Goal: Information Seeking & Learning: Understand process/instructions

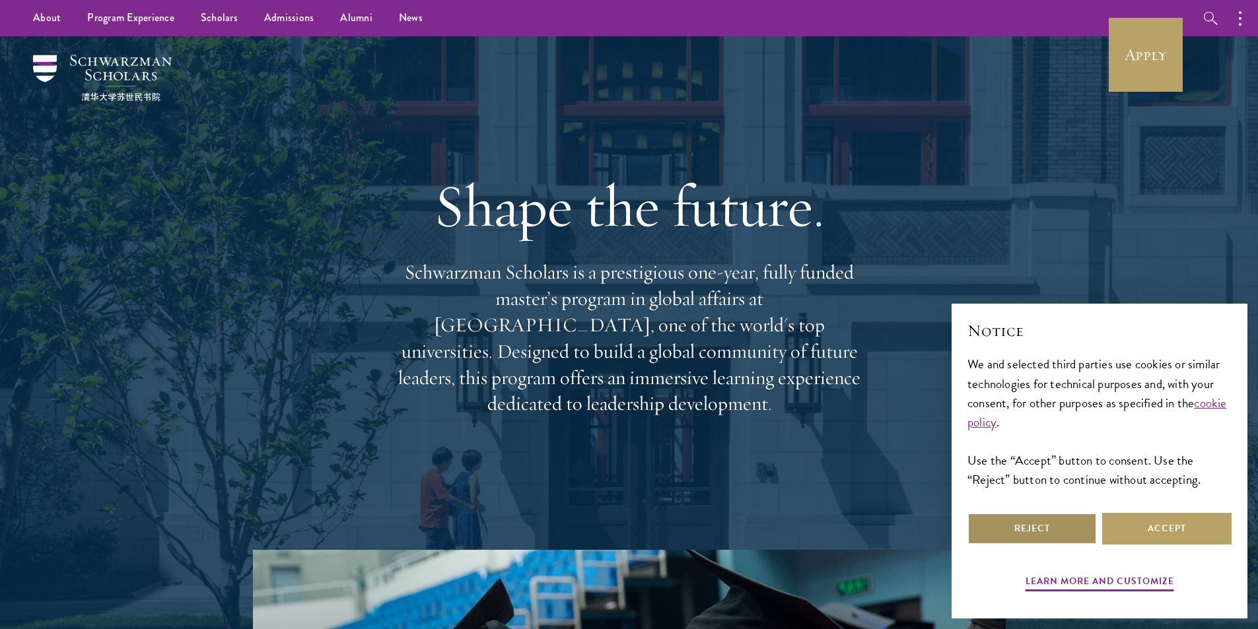
click at [1015, 534] on button "Reject" at bounding box center [1031, 529] width 129 height 32
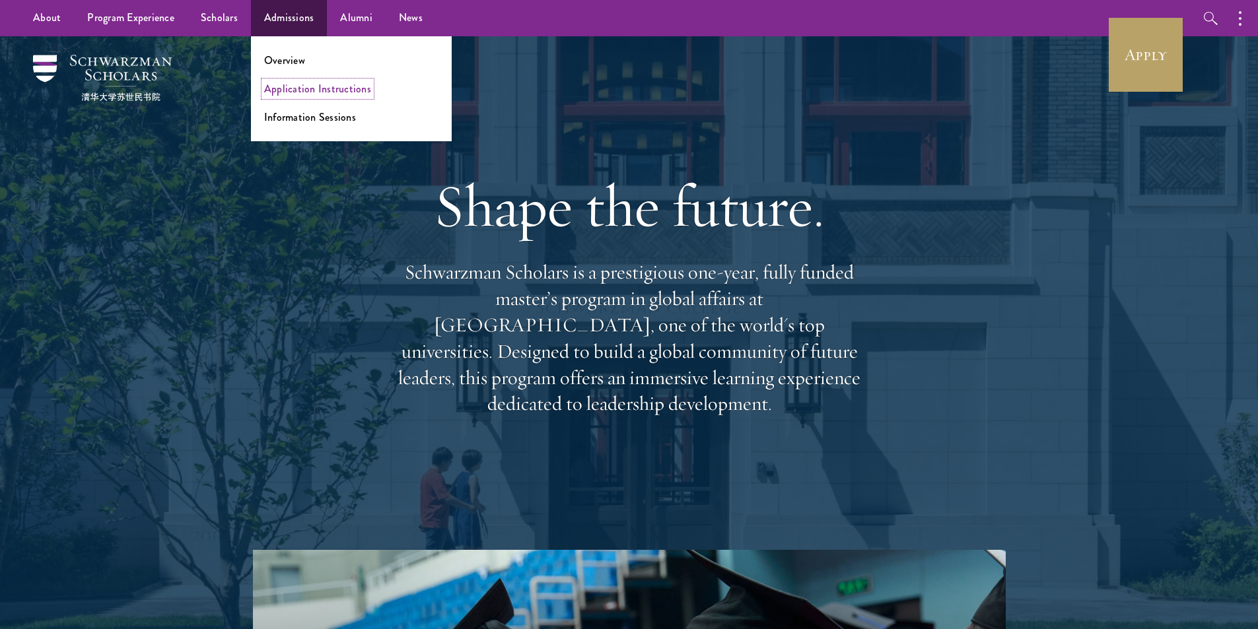
click at [304, 88] on link "Application Instructions" at bounding box center [317, 88] width 107 height 15
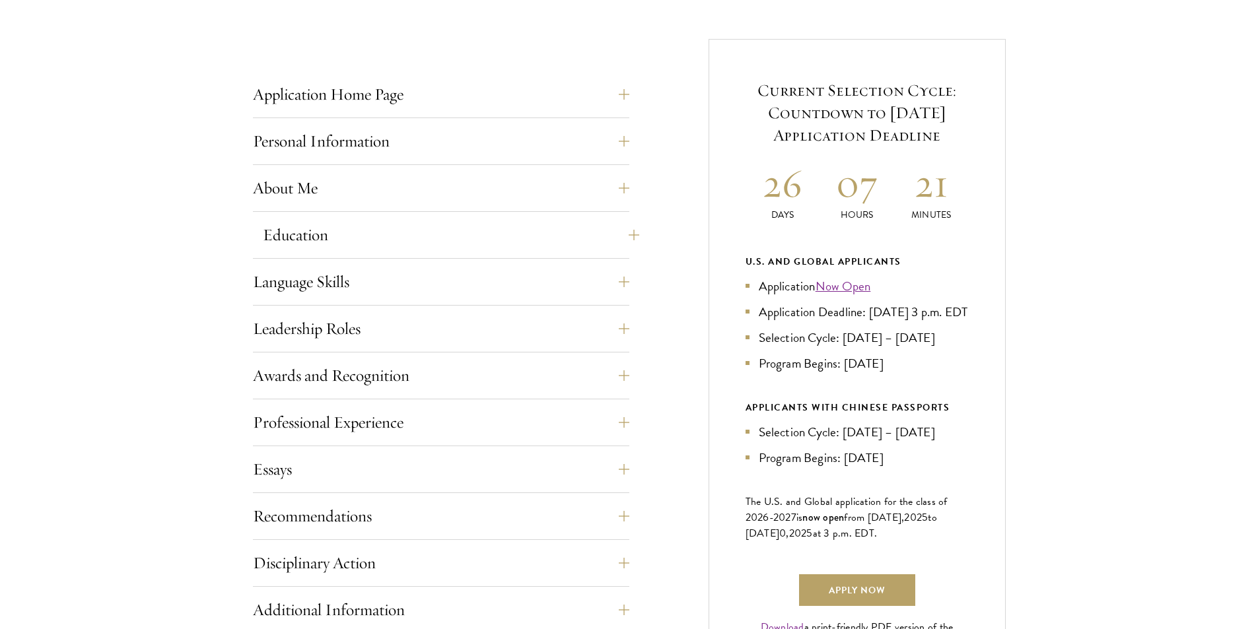
scroll to position [528, 0]
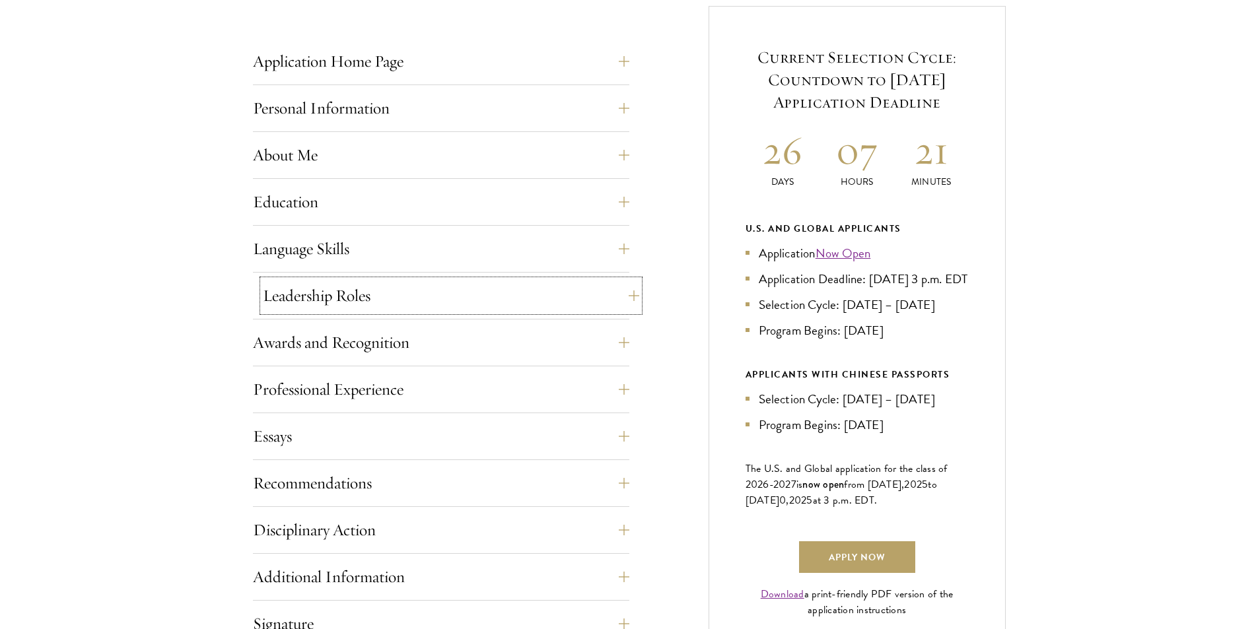
click at [619, 296] on button "Leadership Roles" at bounding box center [451, 296] width 376 height 32
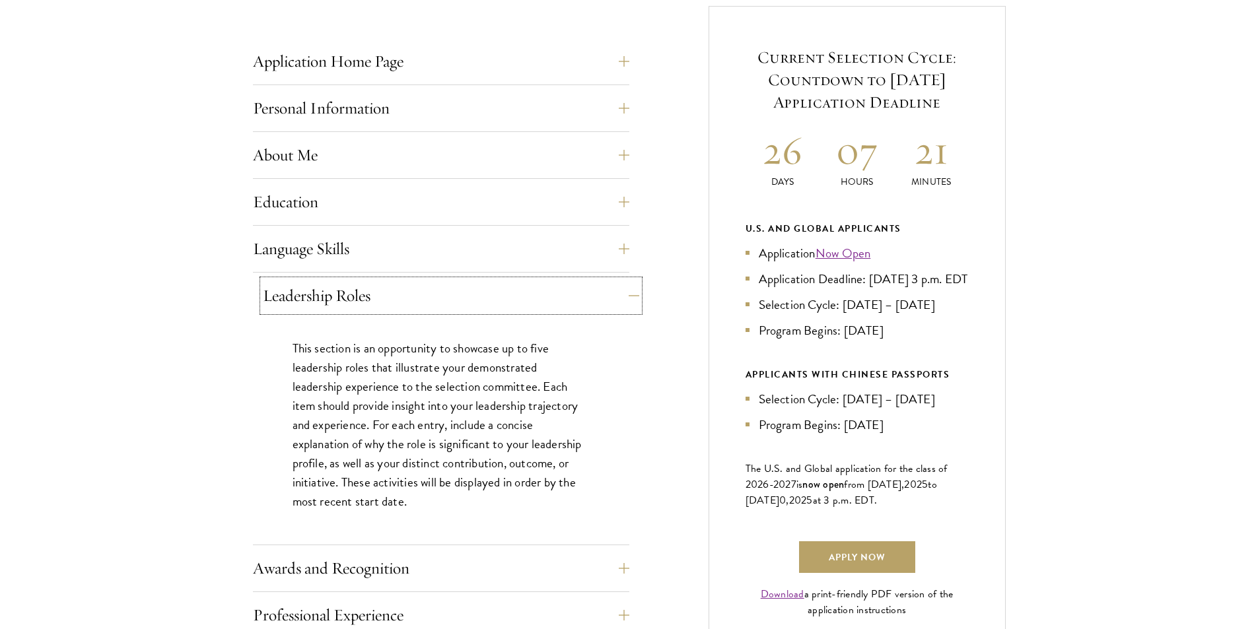
click at [628, 297] on button "Leadership Roles" at bounding box center [451, 296] width 376 height 32
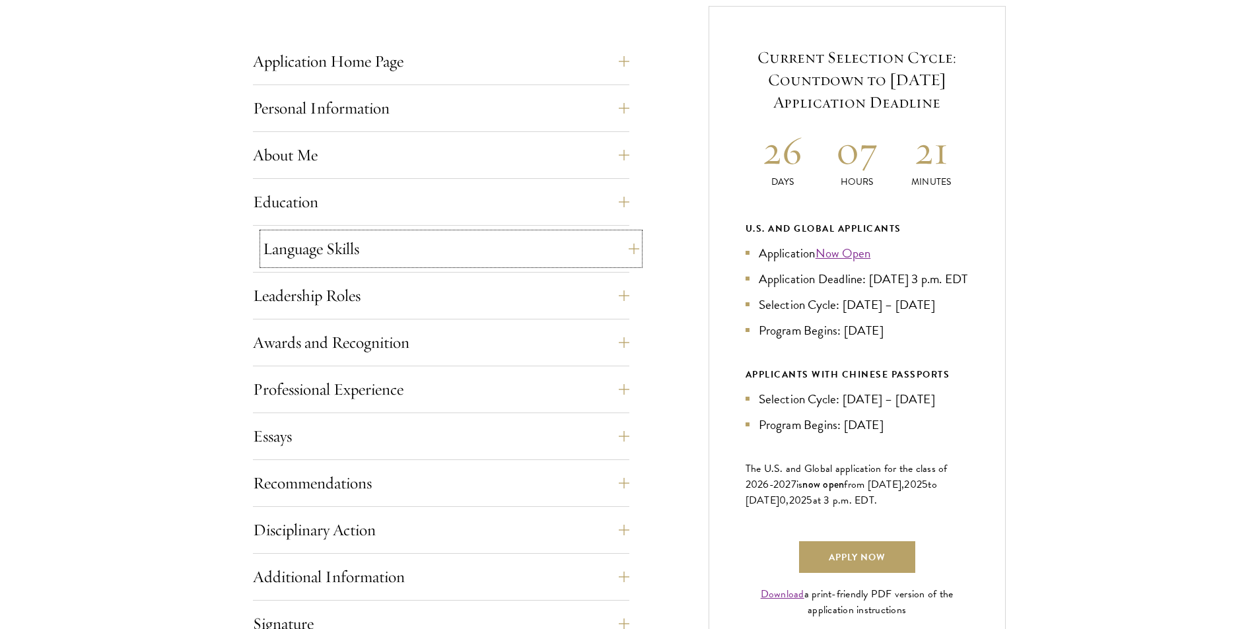
click at [625, 256] on button "Language Skills" at bounding box center [451, 249] width 376 height 32
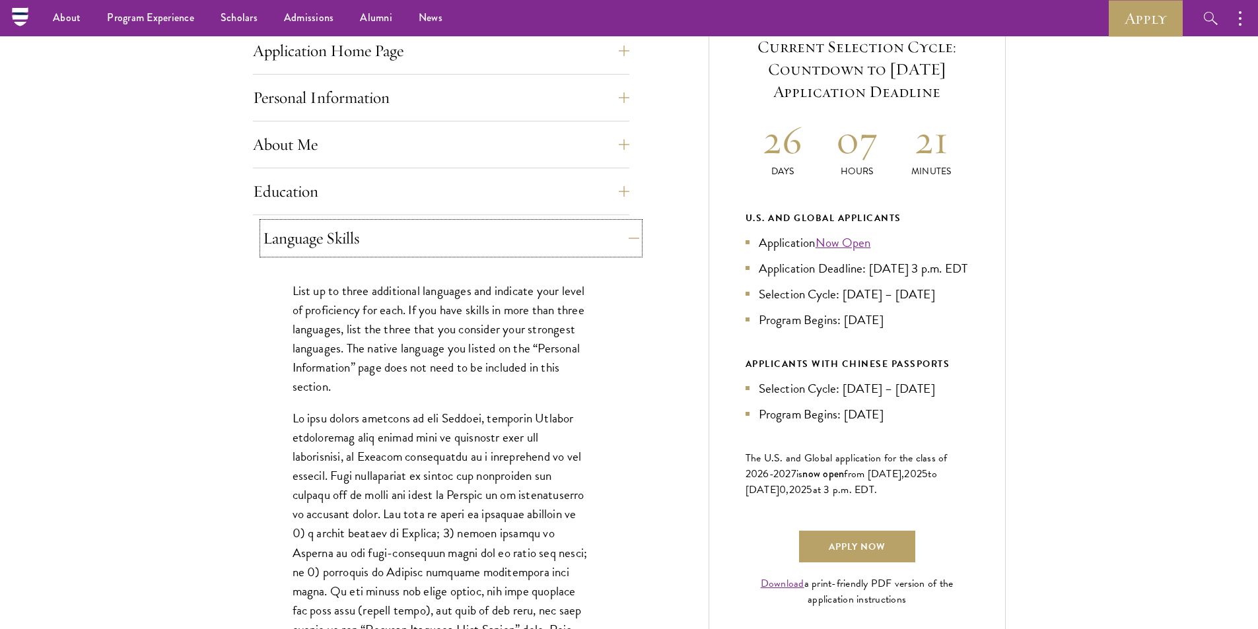
scroll to position [462, 0]
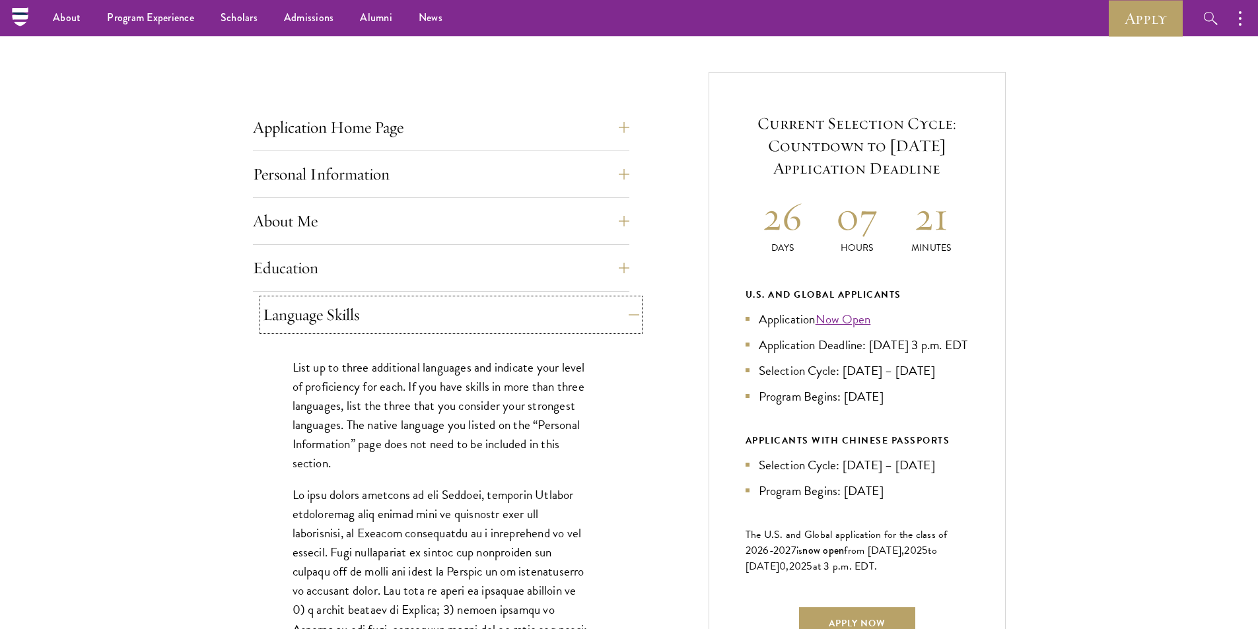
click at [627, 305] on button "Language Skills" at bounding box center [451, 315] width 376 height 32
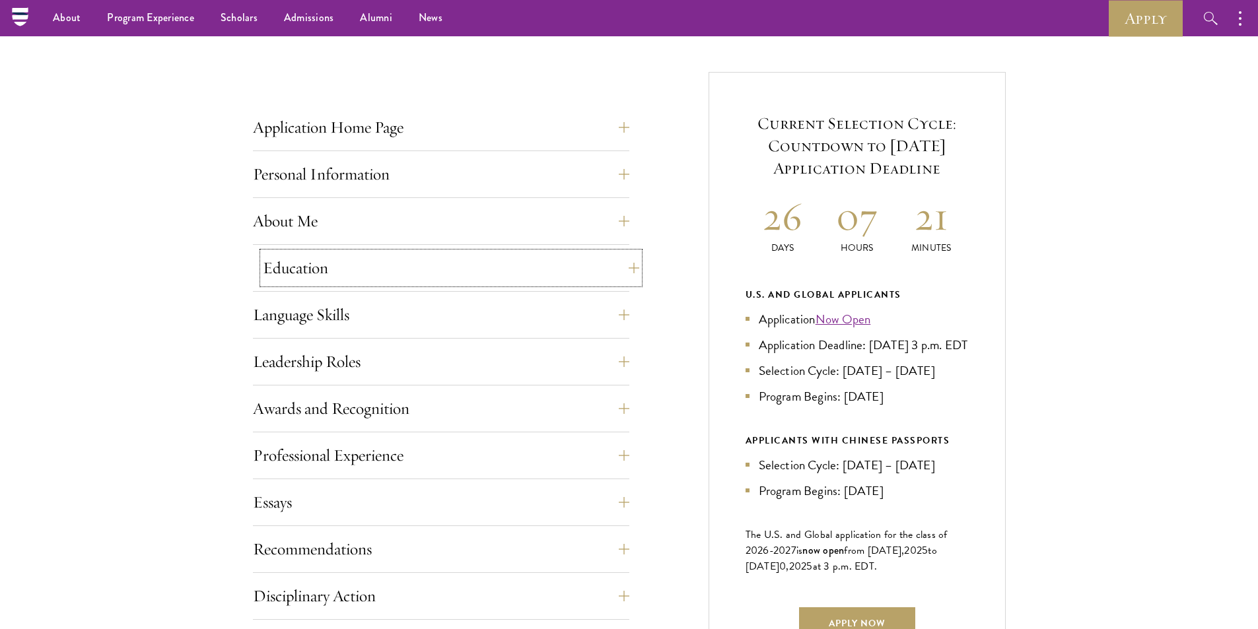
click at [623, 271] on button "Education" at bounding box center [451, 268] width 376 height 32
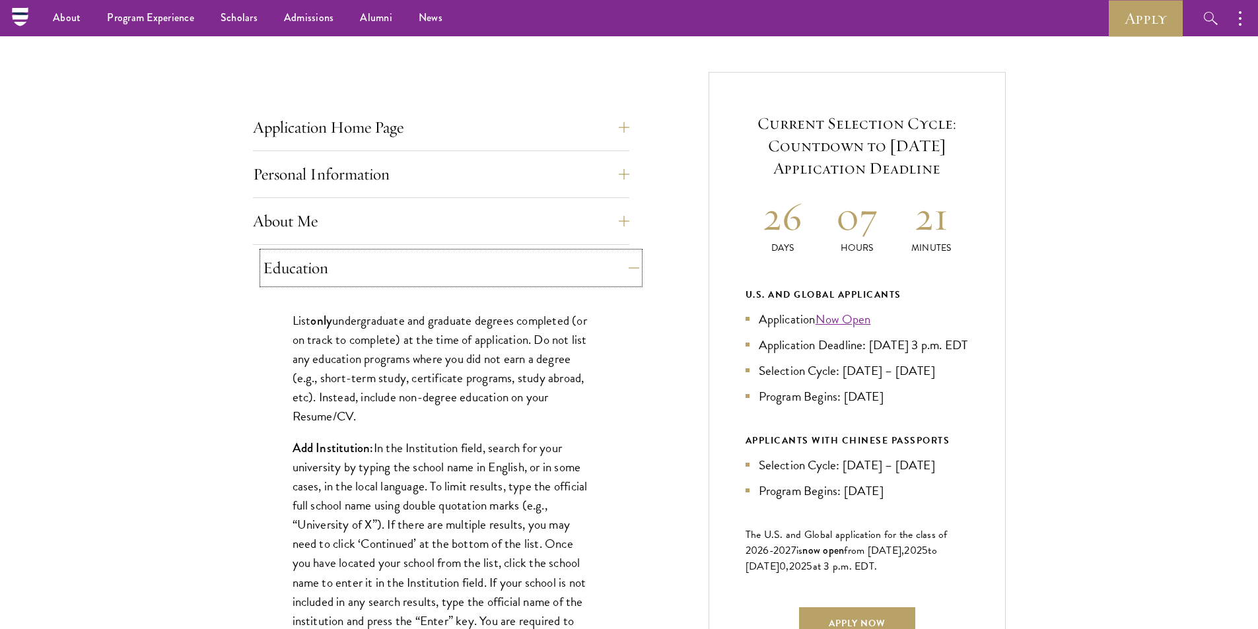
click at [624, 269] on button "Education" at bounding box center [451, 268] width 376 height 32
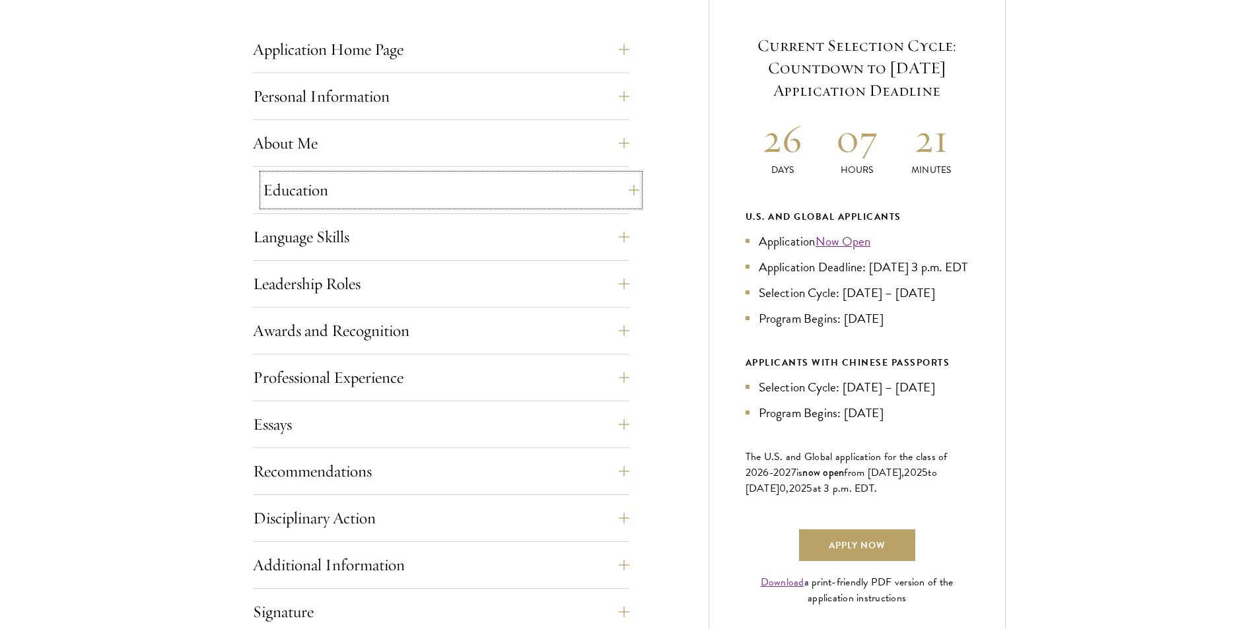
scroll to position [660, 0]
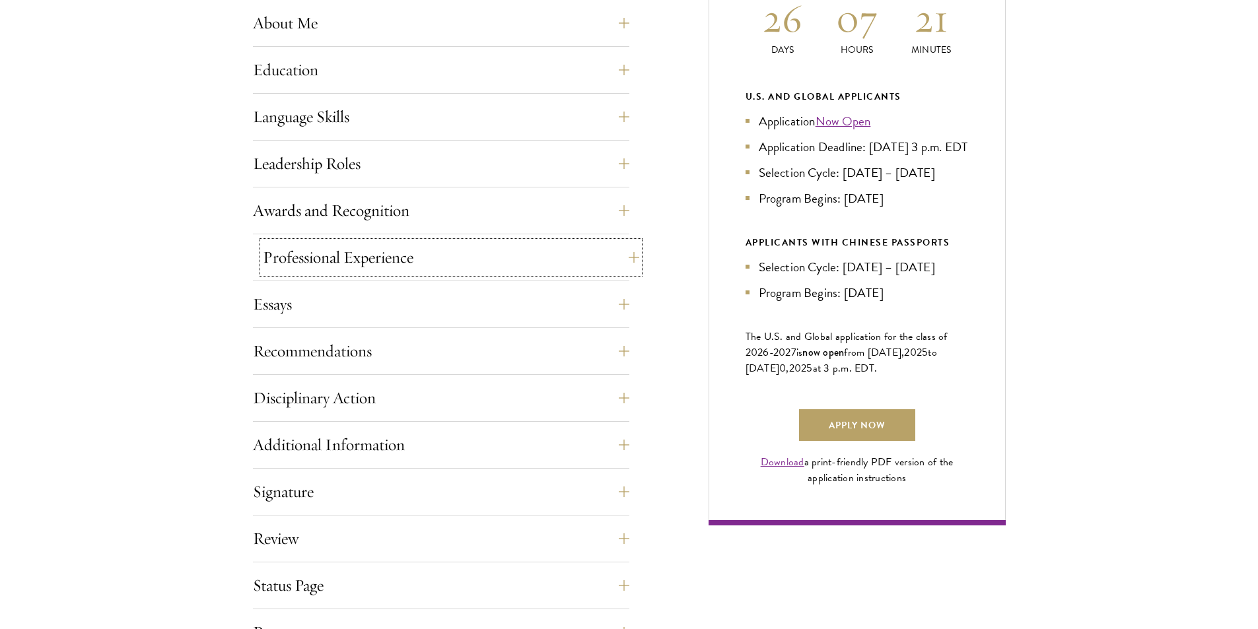
click at [622, 265] on button "Professional Experience" at bounding box center [451, 258] width 376 height 32
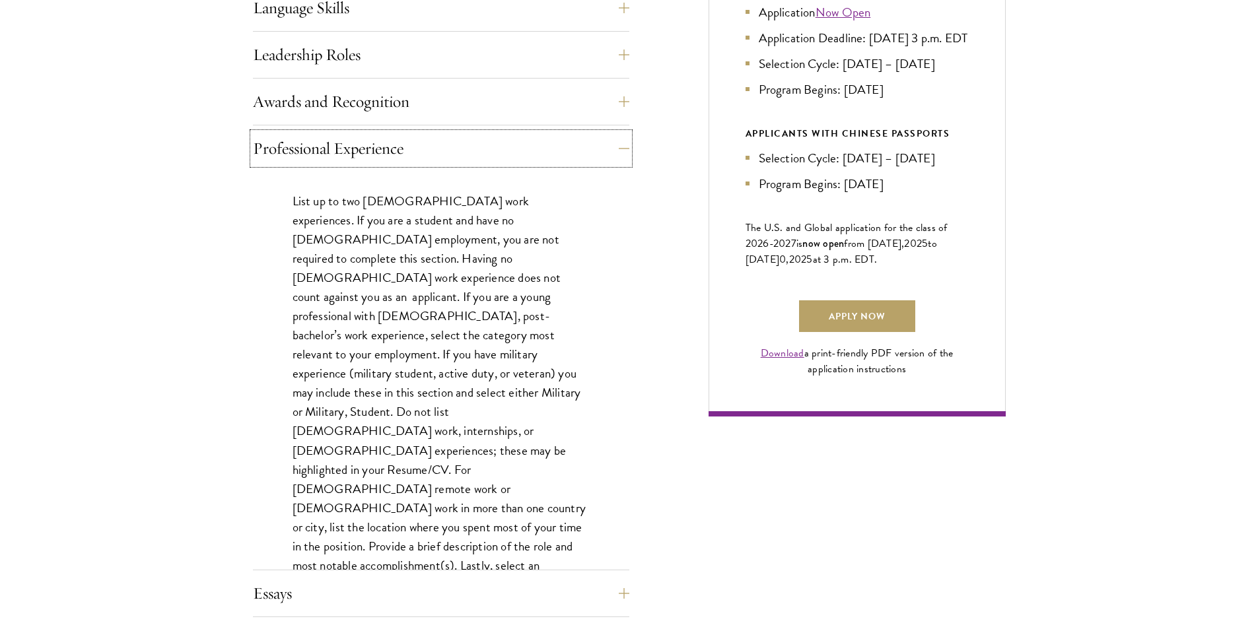
scroll to position [792, 0]
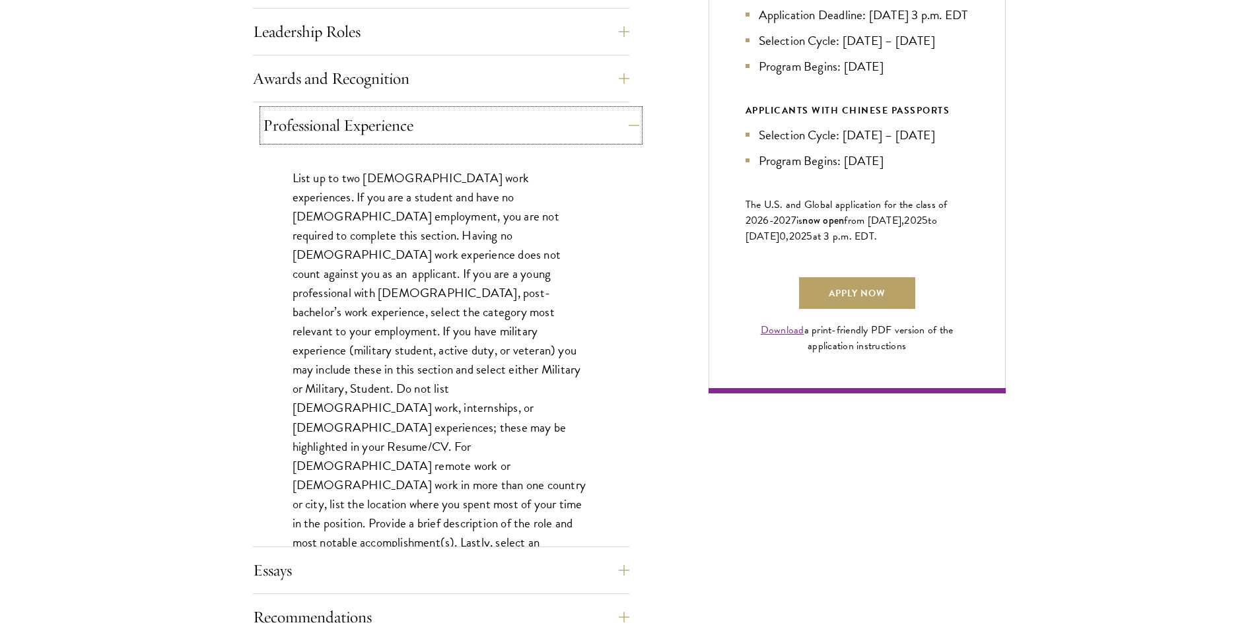
click at [619, 129] on button "Professional Experience" at bounding box center [451, 126] width 376 height 32
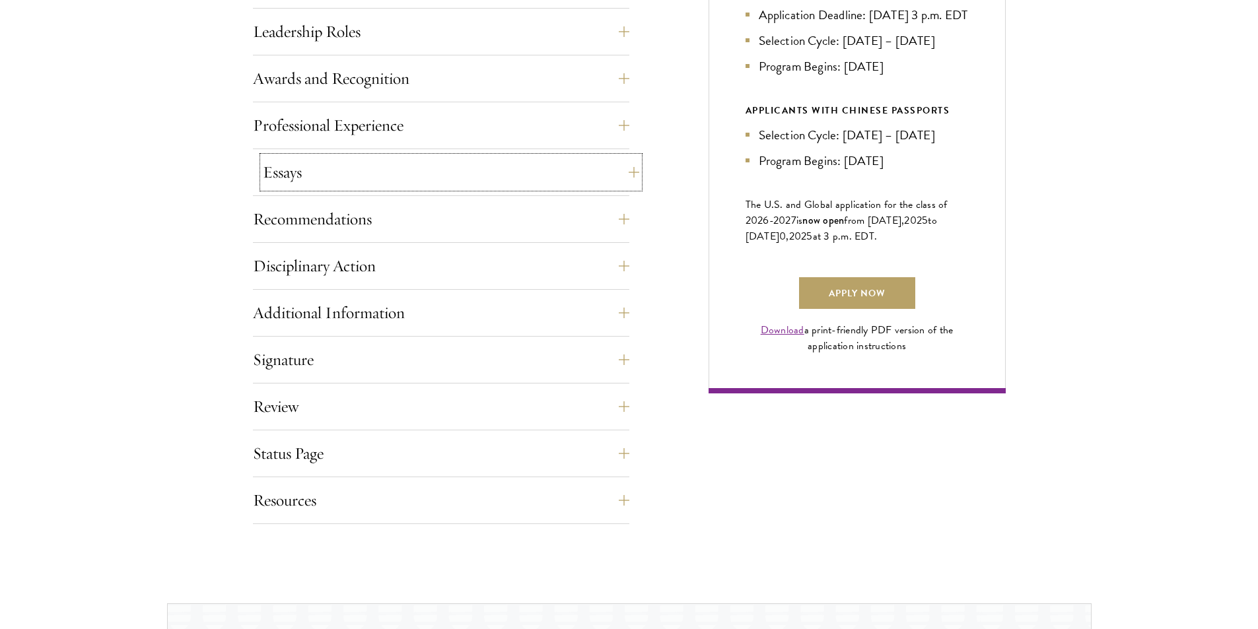
click at [622, 174] on button "Essays" at bounding box center [451, 173] width 376 height 32
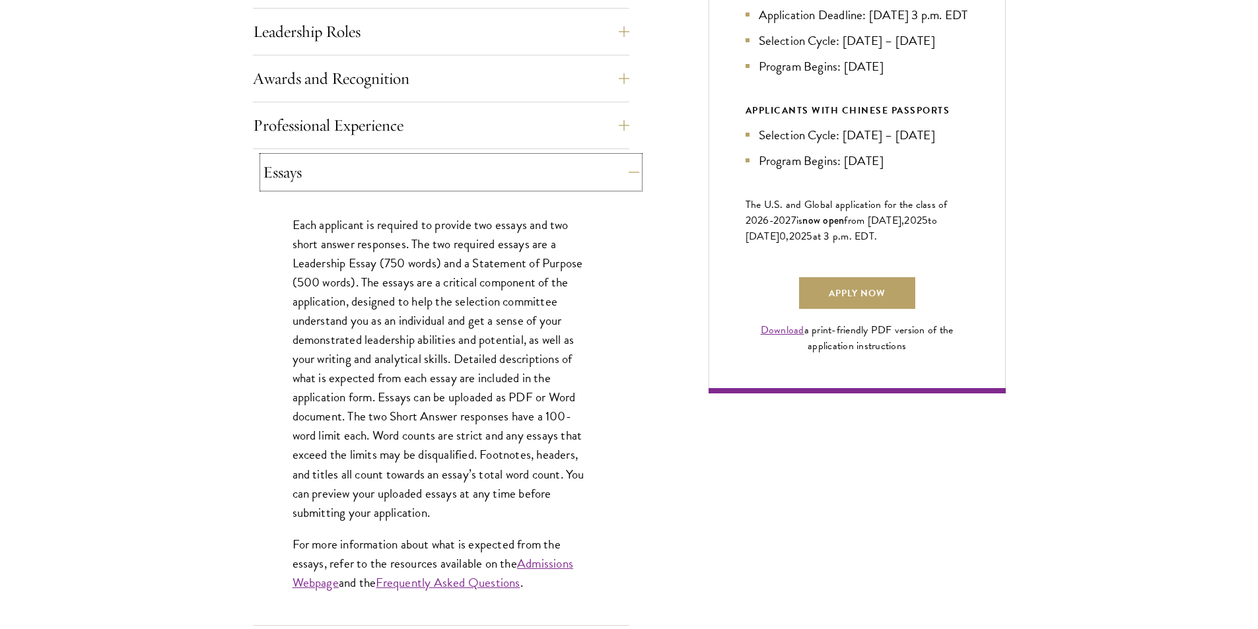
click at [622, 174] on button "Essays" at bounding box center [451, 173] width 376 height 32
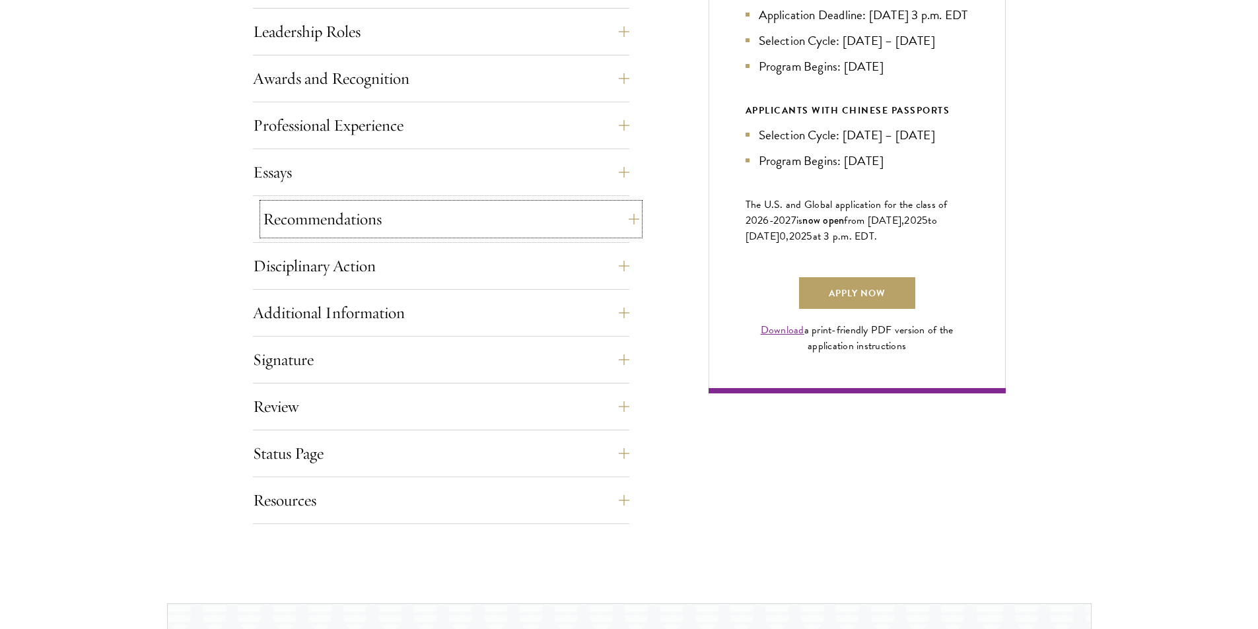
click at [627, 225] on button "Recommendations" at bounding box center [451, 219] width 376 height 32
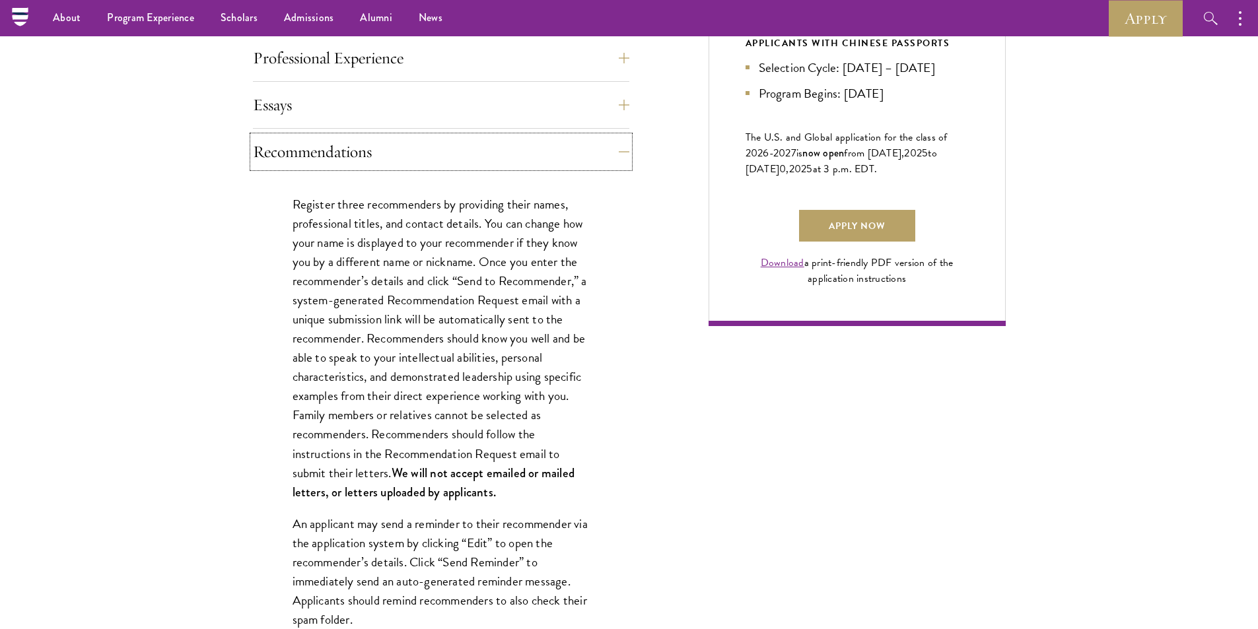
scroll to position [858, 0]
click at [621, 160] on button "Recommendations" at bounding box center [451, 153] width 376 height 32
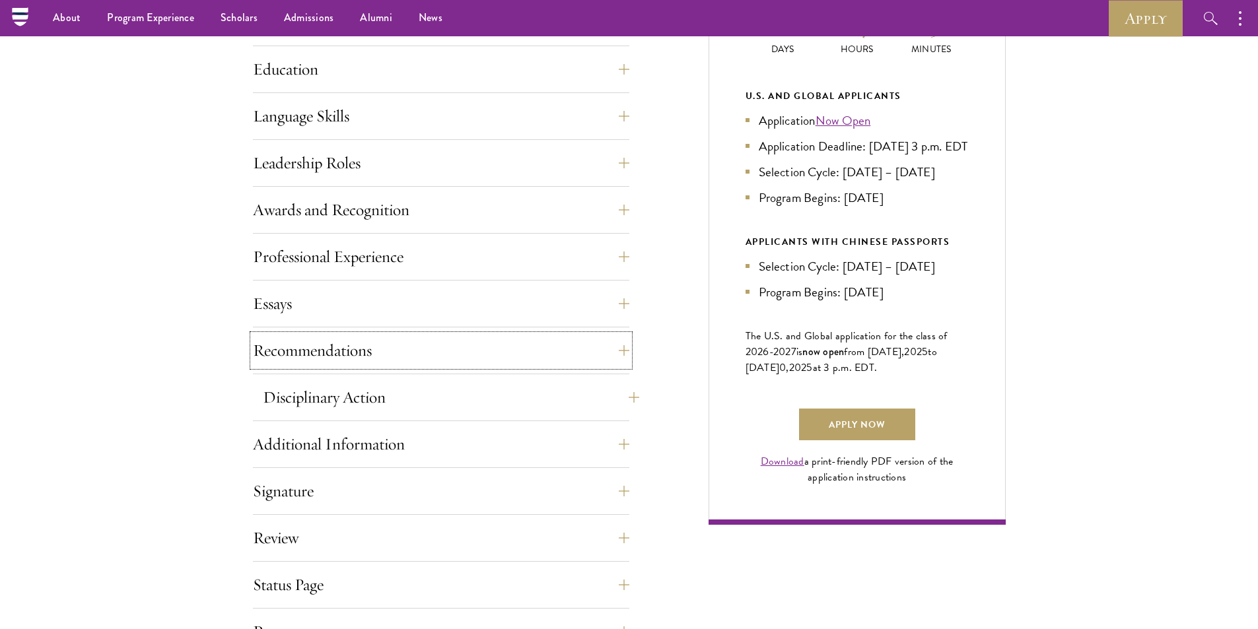
scroll to position [660, 0]
click at [619, 388] on button "Disciplinary Action" at bounding box center [451, 398] width 376 height 32
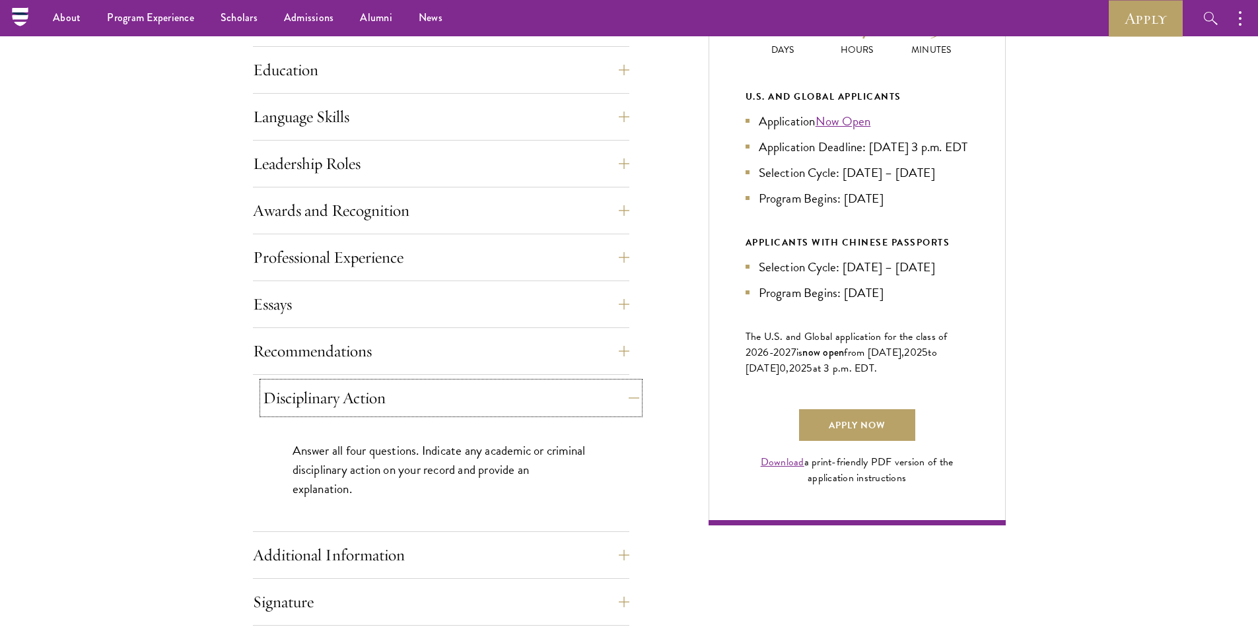
click at [621, 392] on button "Disciplinary Action" at bounding box center [451, 398] width 376 height 32
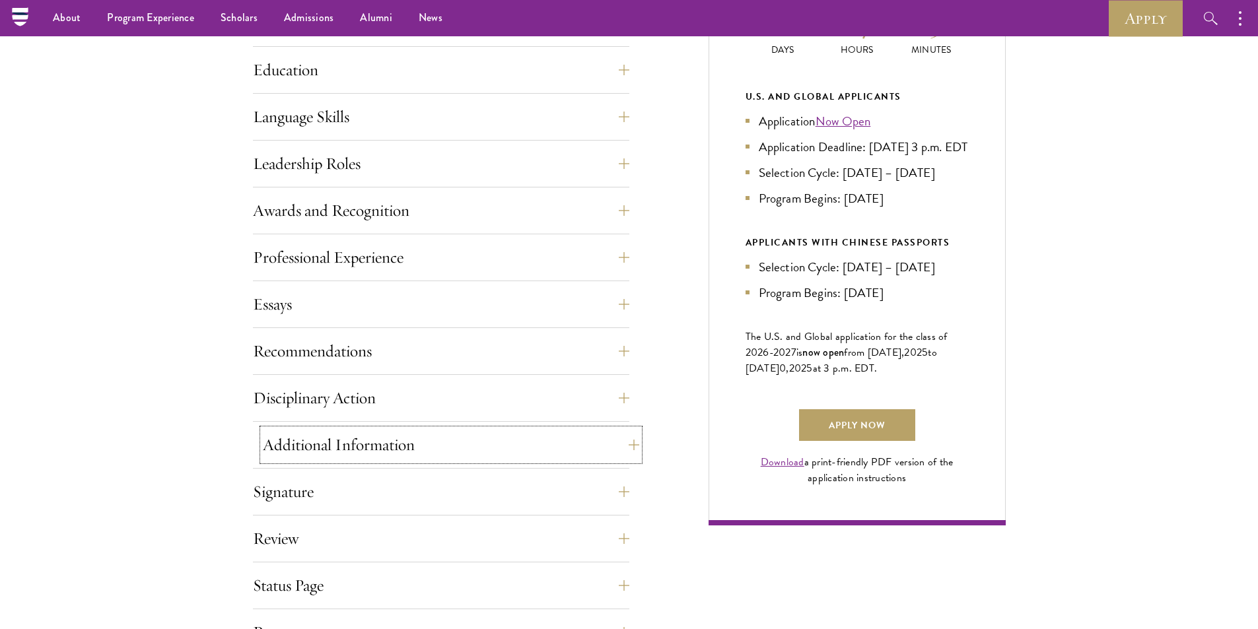
click at [628, 447] on button "Additional Information" at bounding box center [451, 445] width 376 height 32
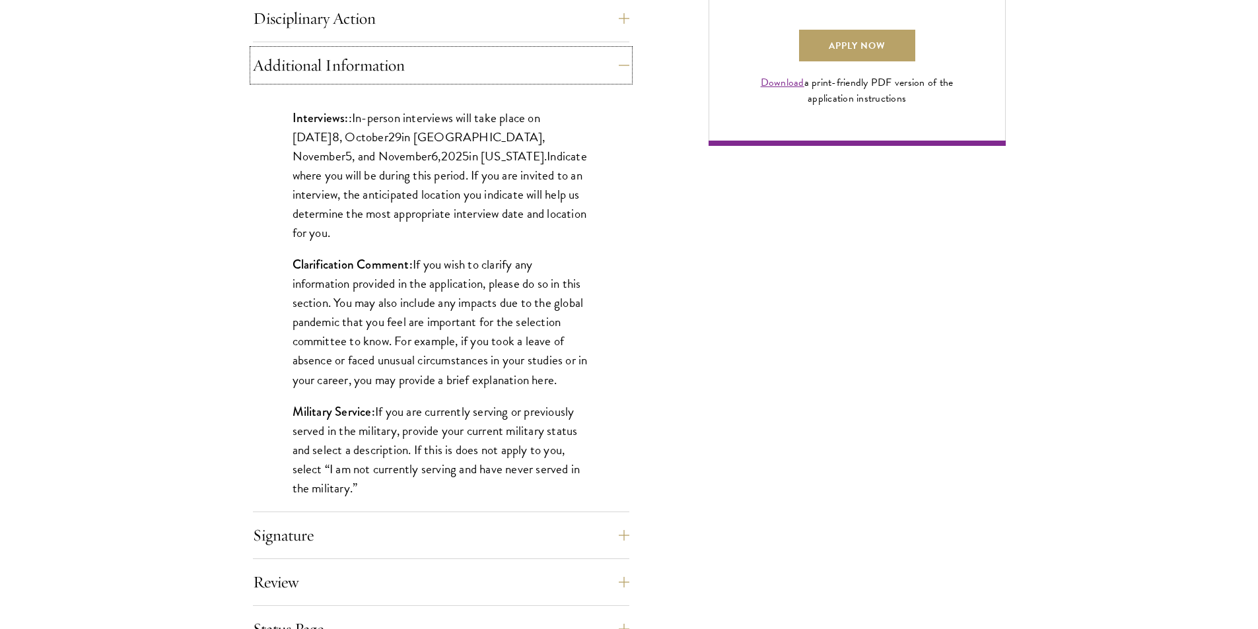
scroll to position [1057, 0]
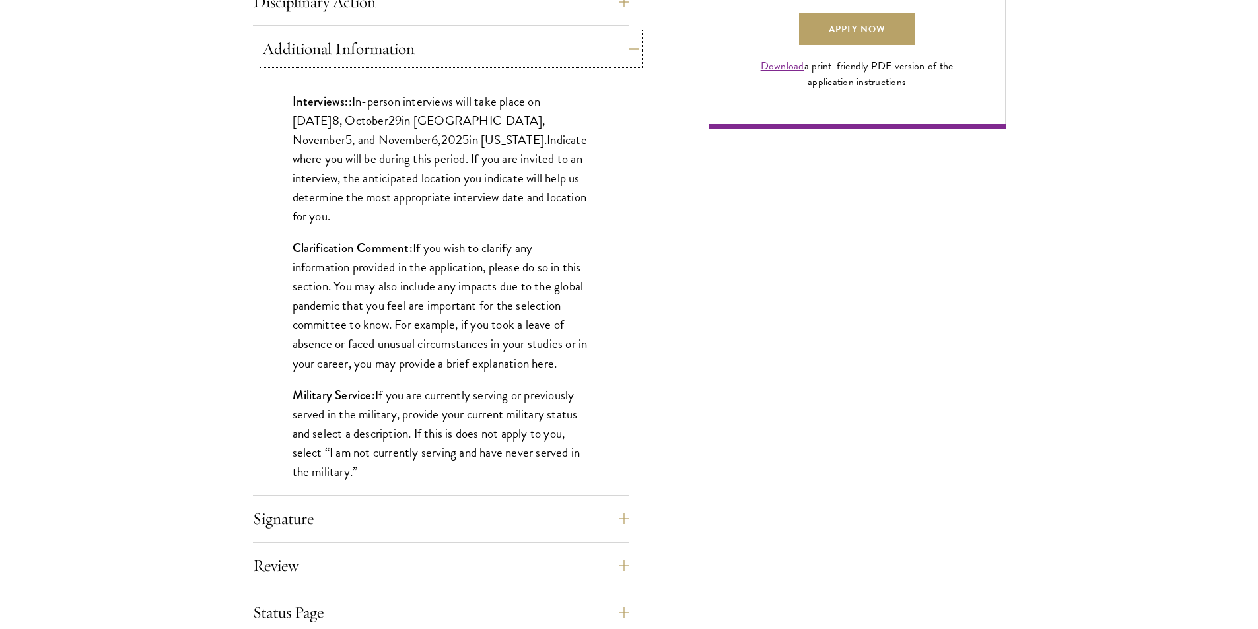
click at [613, 55] on button "Additional Information" at bounding box center [451, 49] width 376 height 32
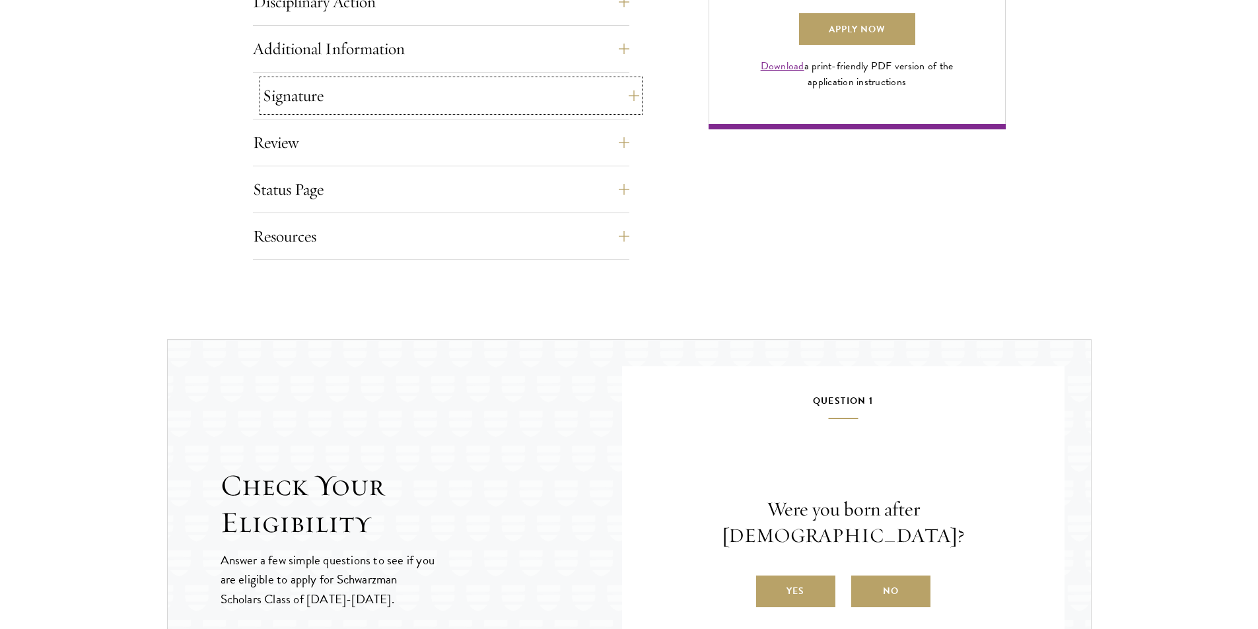
click at [625, 93] on button "Signature" at bounding box center [451, 96] width 376 height 32
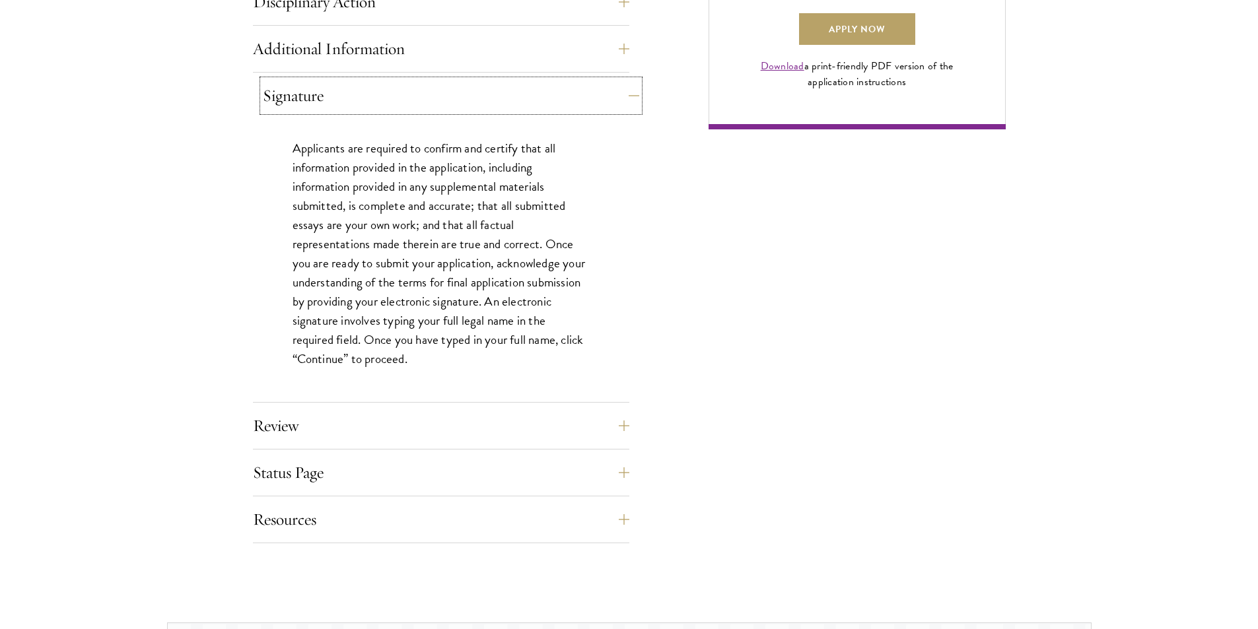
click at [625, 93] on button "Signature" at bounding box center [451, 96] width 376 height 32
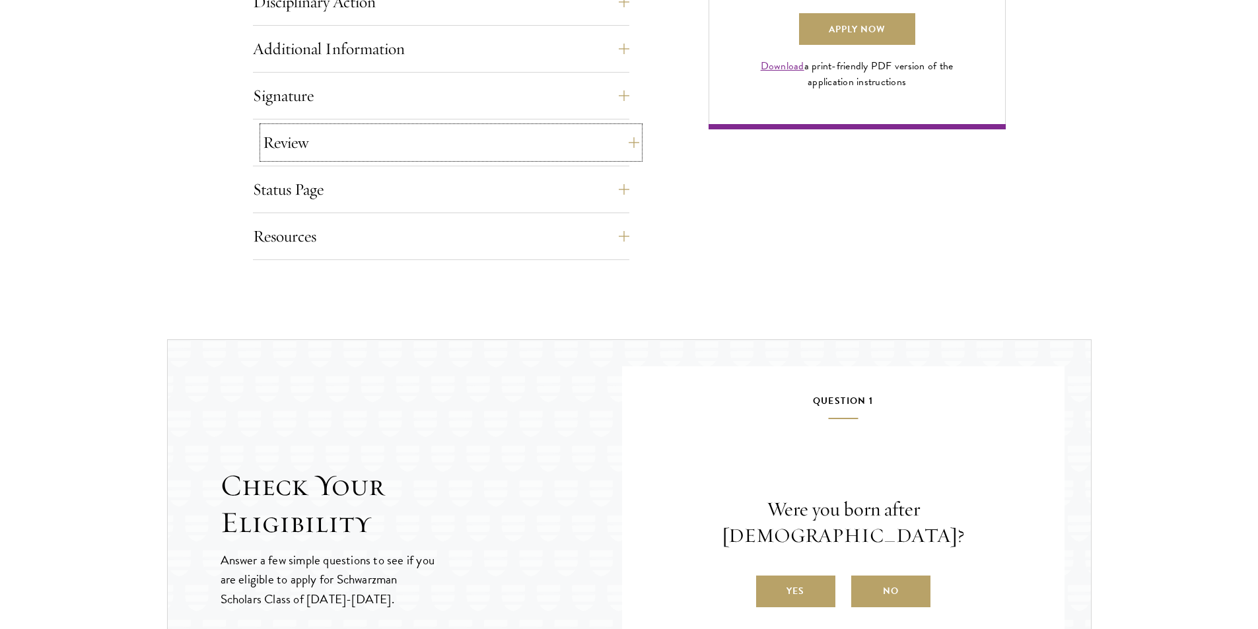
click at [623, 137] on button "Review" at bounding box center [451, 143] width 376 height 32
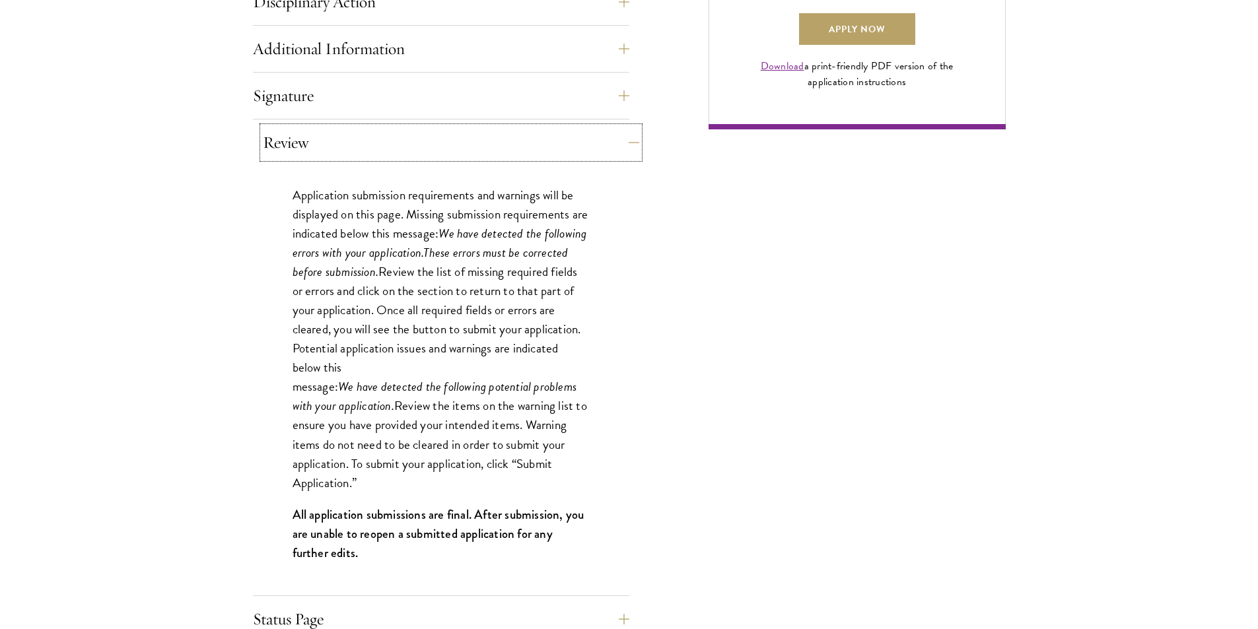
click at [623, 137] on button "Review" at bounding box center [451, 143] width 376 height 32
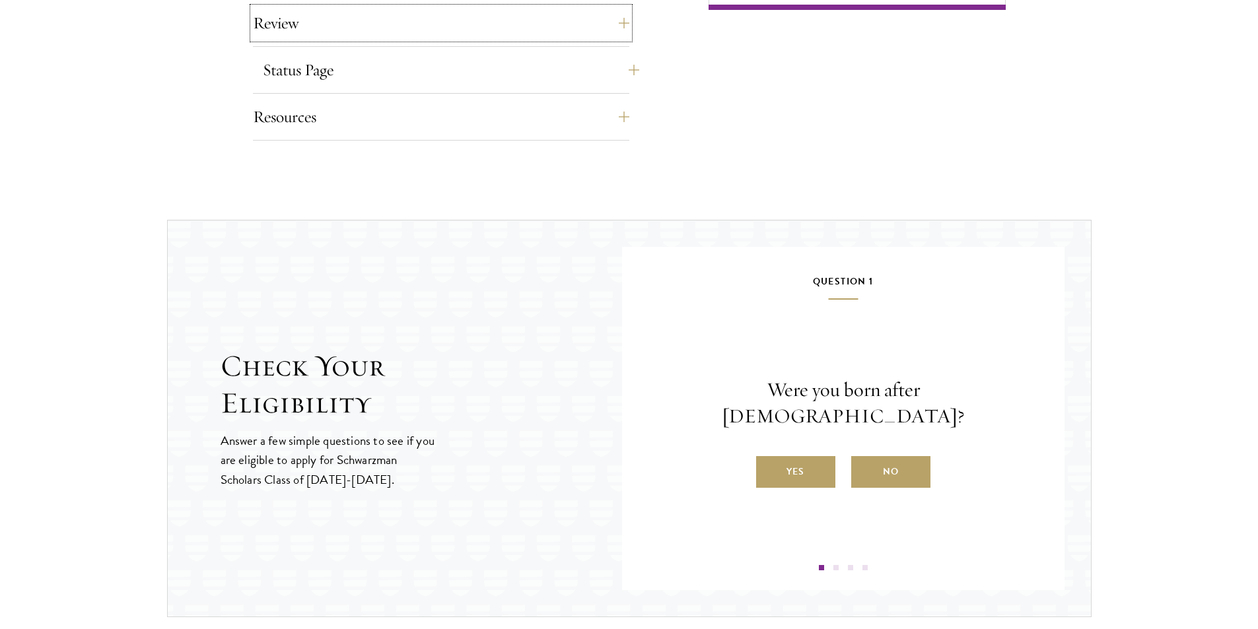
scroll to position [1189, 0]
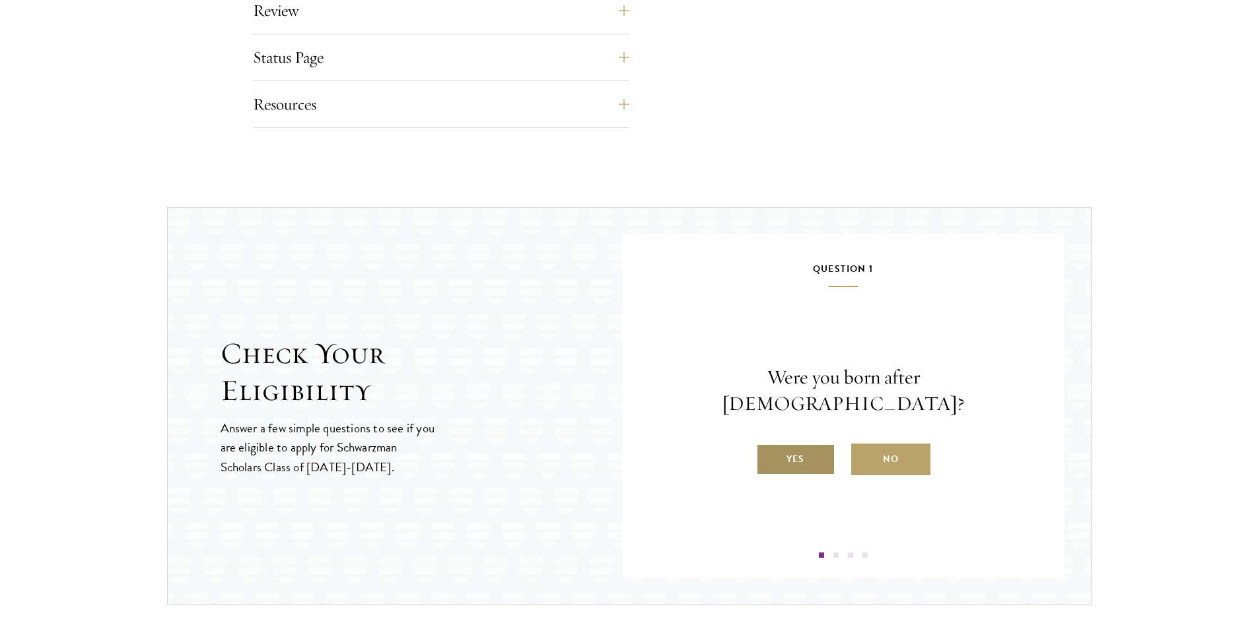
click at [810, 455] on label "Yes" at bounding box center [795, 460] width 79 height 32
click at [768, 455] on input "Yes" at bounding box center [762, 451] width 12 height 12
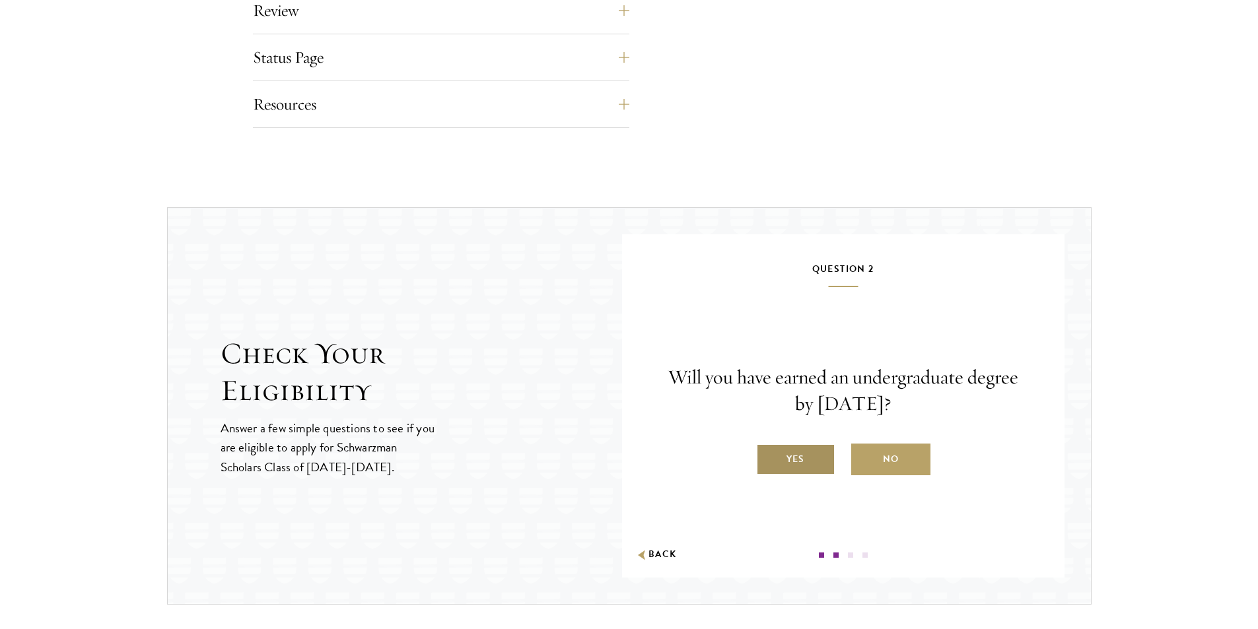
click at [818, 470] on label "Yes" at bounding box center [795, 460] width 79 height 32
click at [768, 457] on input "Yes" at bounding box center [762, 451] width 12 height 12
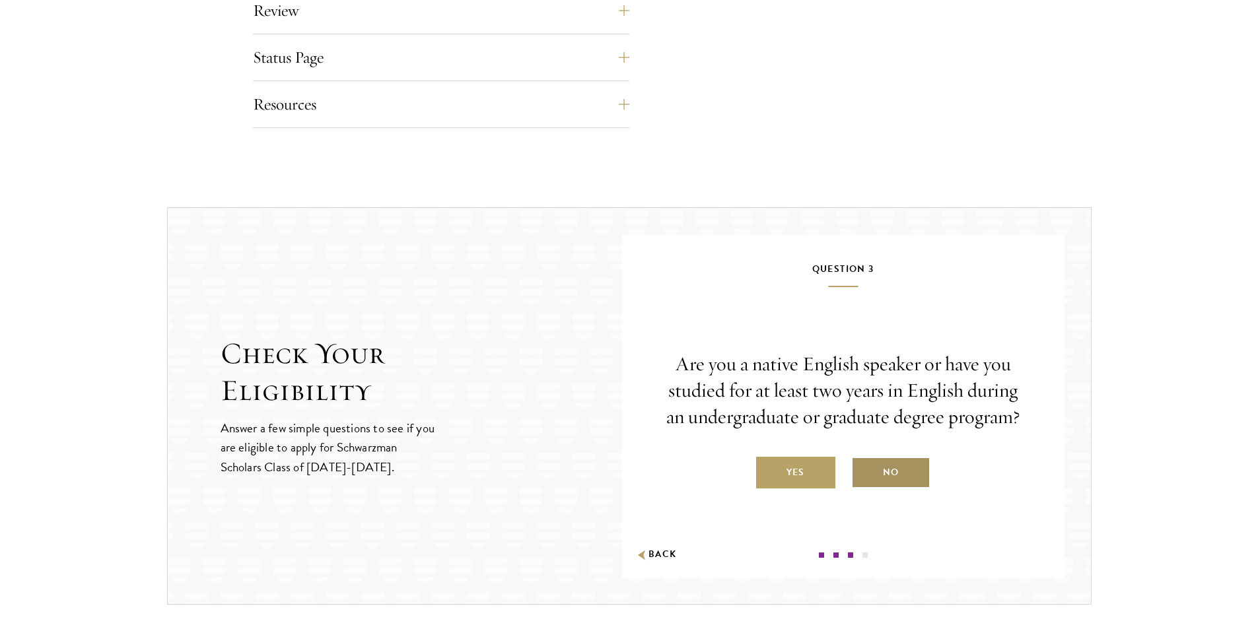
click at [867, 473] on label "No" at bounding box center [890, 473] width 79 height 32
click at [863, 470] on input "No" at bounding box center [857, 464] width 12 height 12
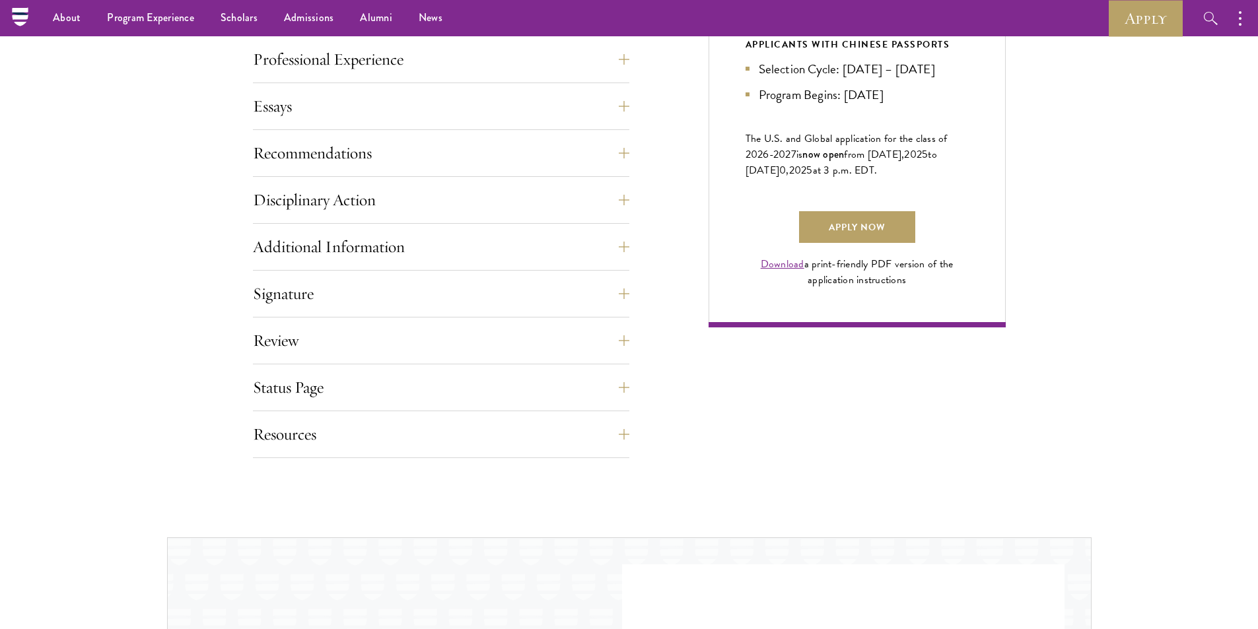
scroll to position [462, 0]
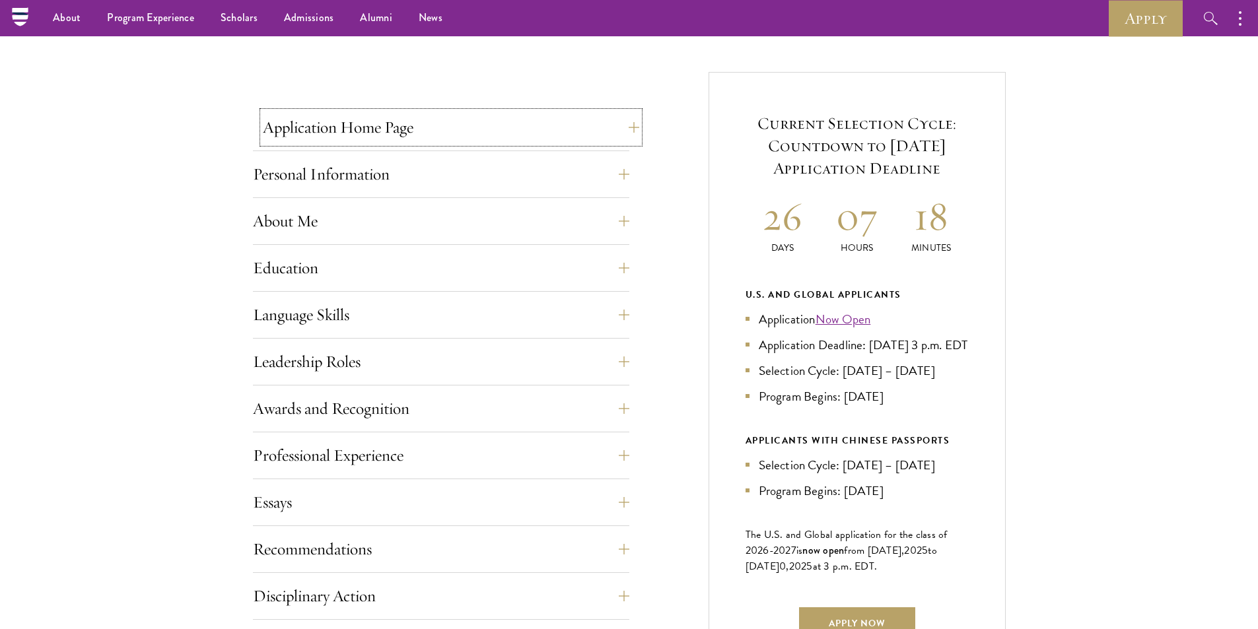
click at [622, 137] on button "Application Home Page" at bounding box center [451, 128] width 376 height 32
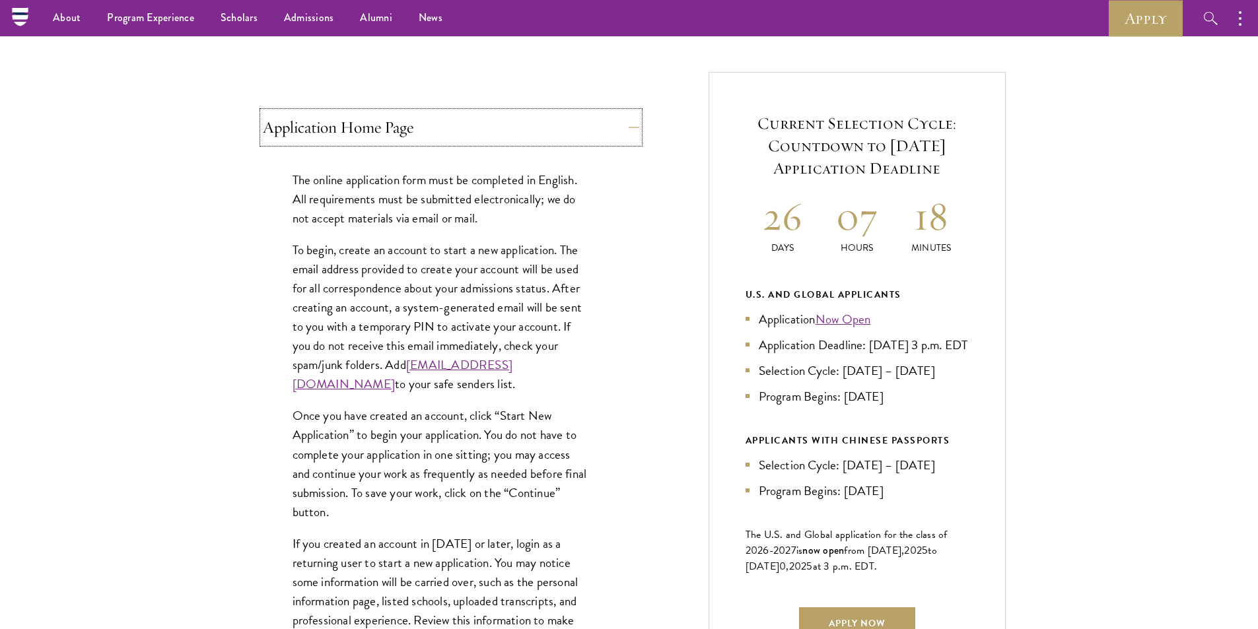
click at [621, 135] on button "Application Home Page" at bounding box center [451, 128] width 376 height 32
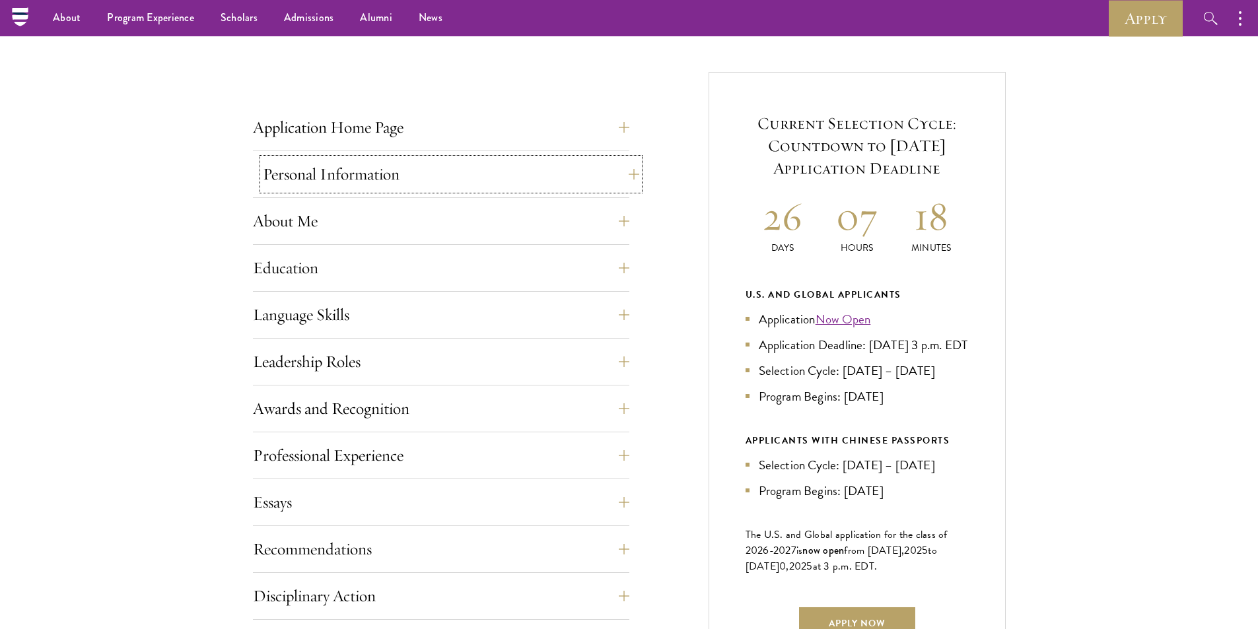
click at [624, 177] on button "Personal Information" at bounding box center [451, 174] width 376 height 32
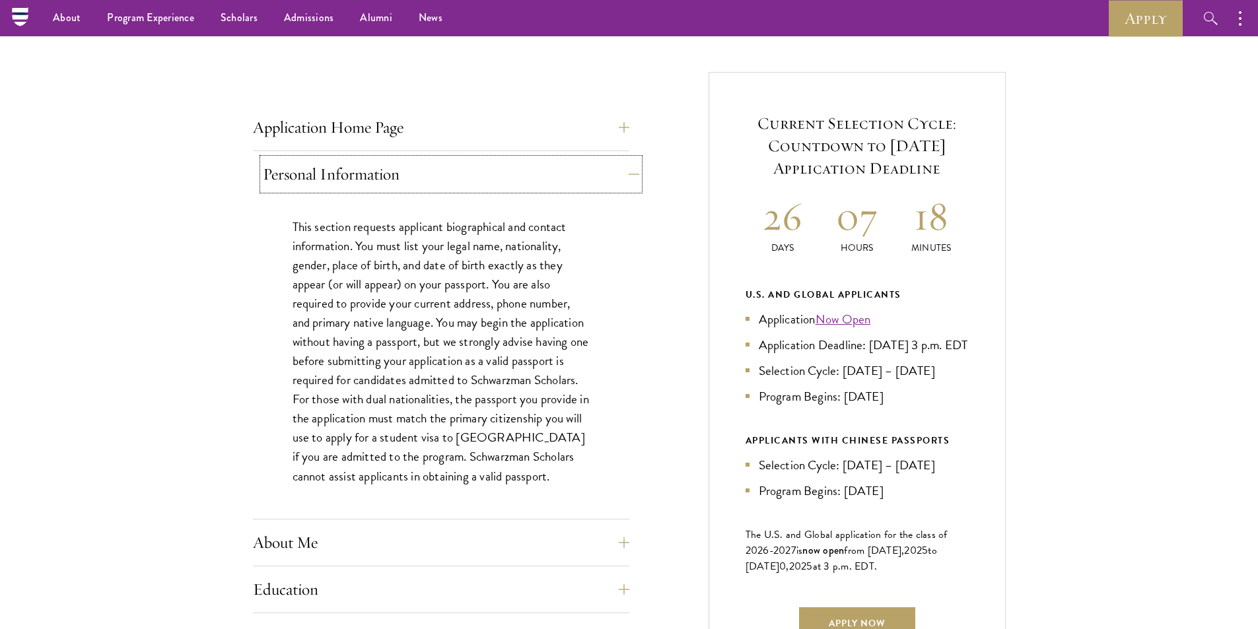
click at [624, 177] on button "Personal Information" at bounding box center [451, 174] width 376 height 32
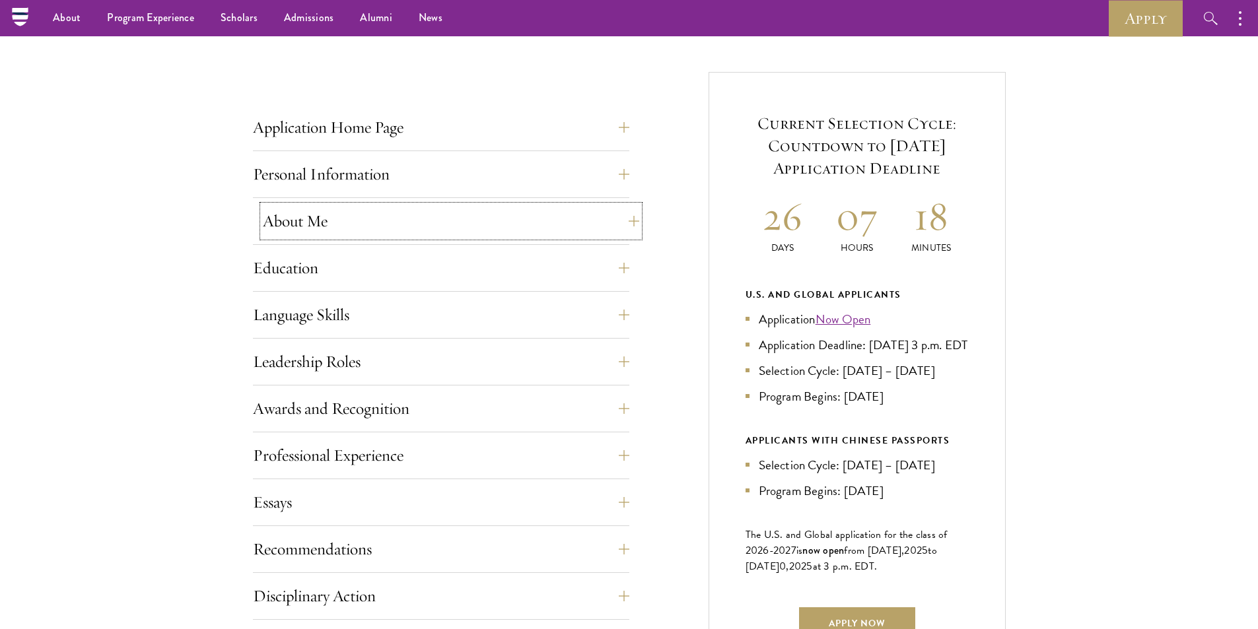
click at [627, 231] on button "About Me" at bounding box center [451, 221] width 376 height 32
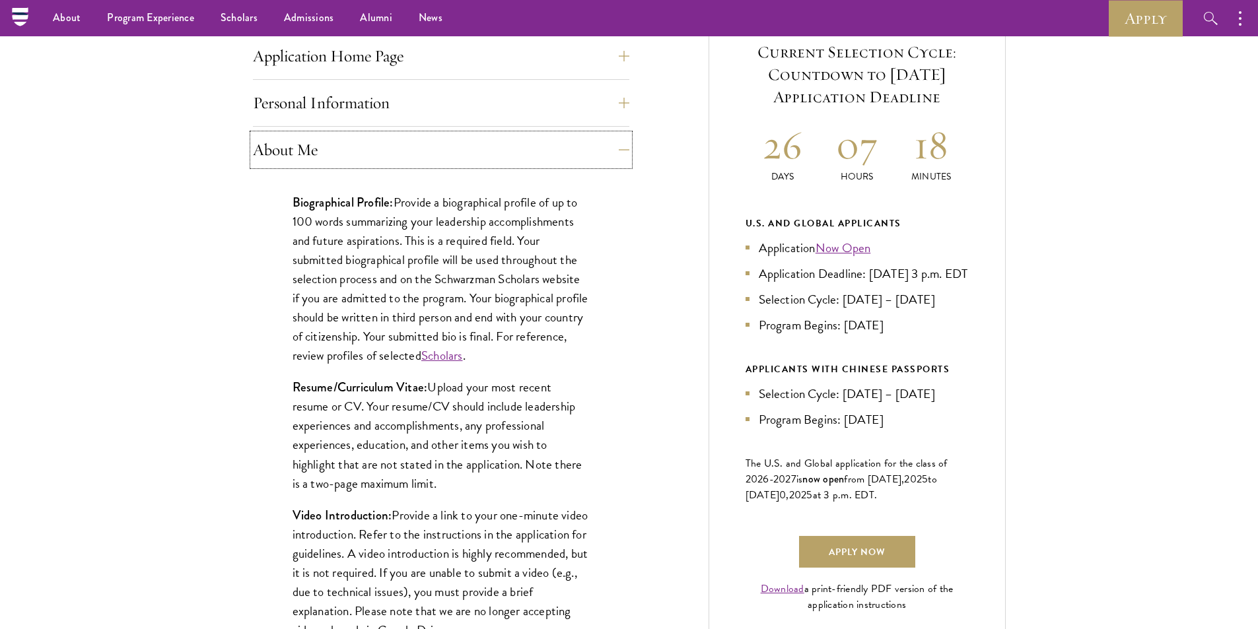
scroll to position [528, 0]
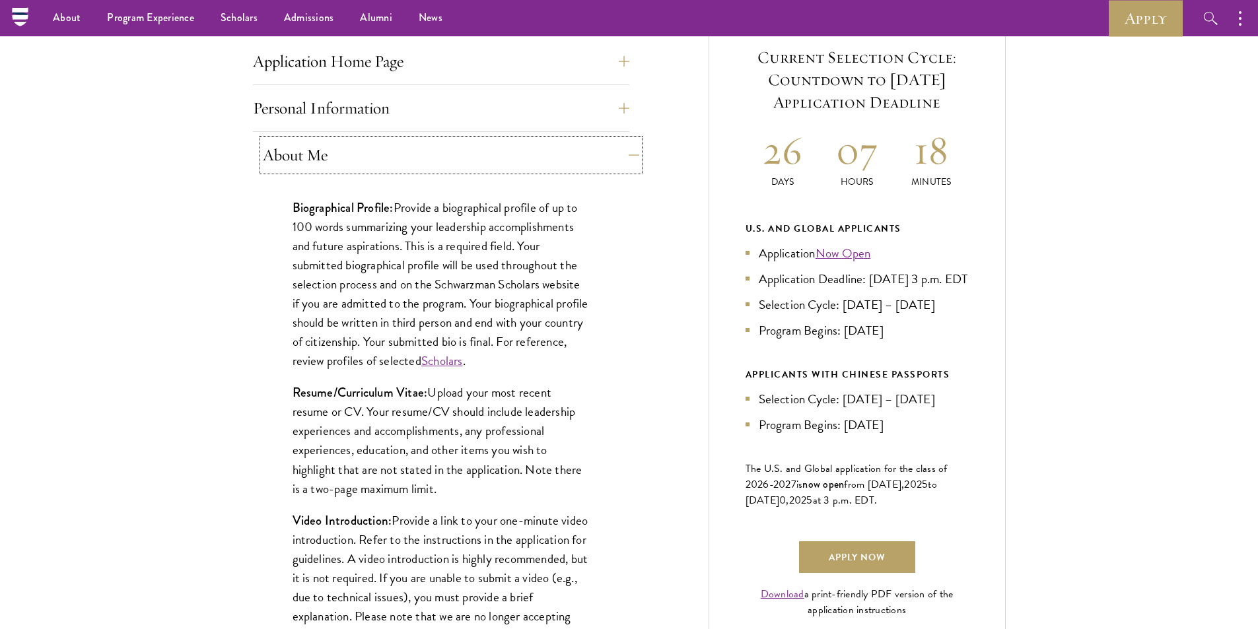
click at [624, 164] on button "About Me" at bounding box center [451, 155] width 376 height 32
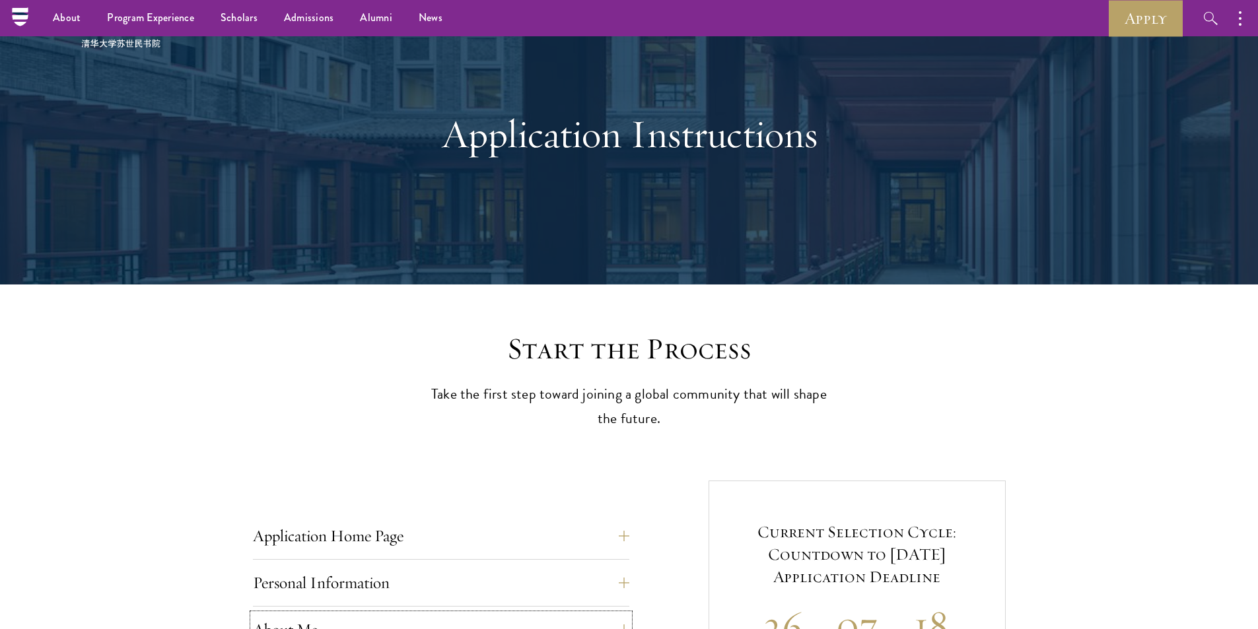
scroll to position [0, 0]
